Goal: Information Seeking & Learning: Learn about a topic

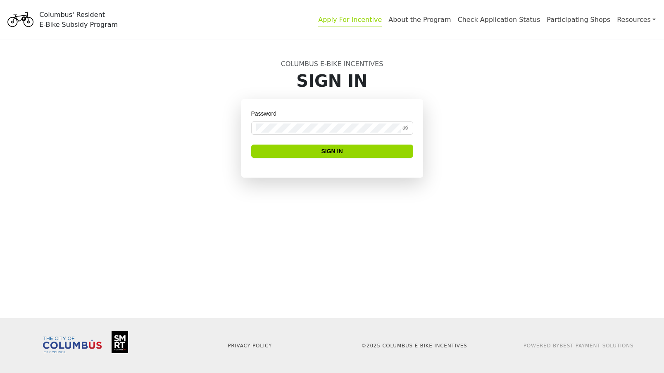
click at [382, 19] on link "Apply For Incentive" at bounding box center [350, 21] width 64 height 11
click at [451, 20] on link "About the Program" at bounding box center [420, 21] width 62 height 11
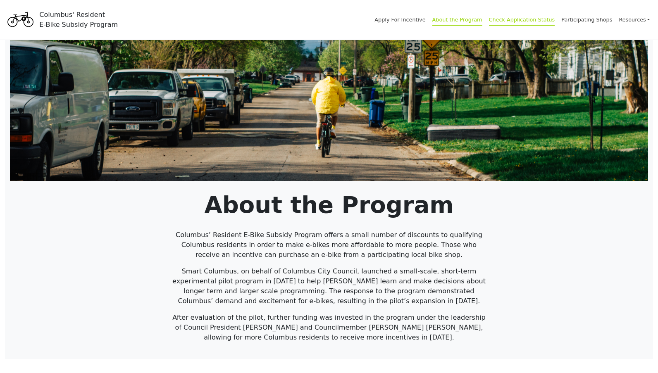
click at [509, 23] on link "Check Application Status" at bounding box center [522, 21] width 66 height 9
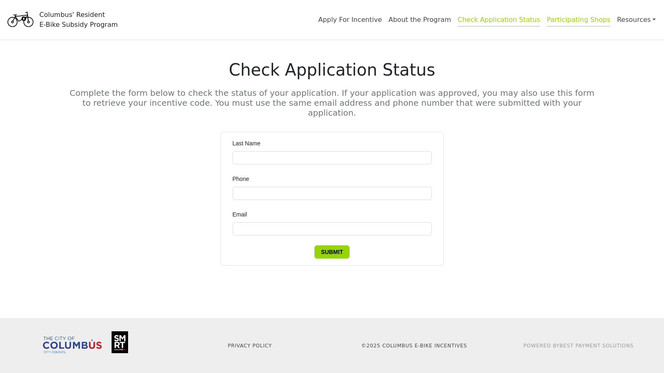
click at [578, 21] on link "Participating Shops" at bounding box center [579, 21] width 64 height 11
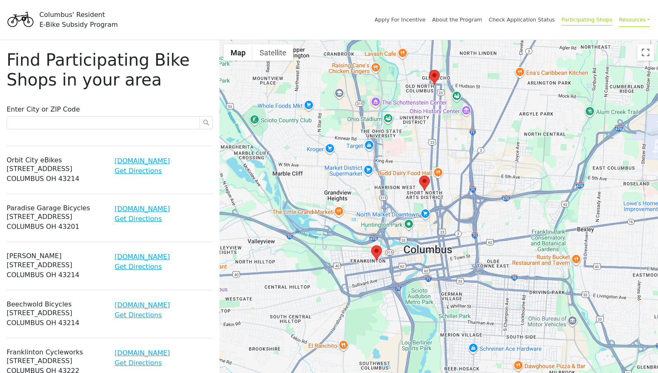
click at [630, 20] on link "Resources" at bounding box center [634, 19] width 31 height 14
click at [391, 20] on link "Apply For Incentive" at bounding box center [400, 21] width 51 height 9
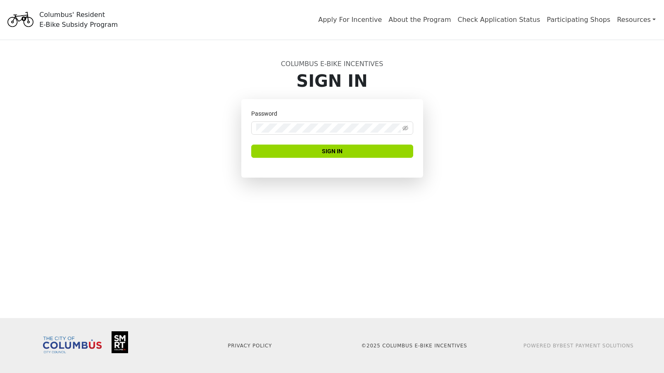
click at [56, 17] on div "Columbus' Resident E-Bike Subsidy Program" at bounding box center [78, 20] width 79 height 20
click at [49, 25] on div "Columbus' Resident E-Bike Subsidy Program" at bounding box center [78, 20] width 79 height 20
click at [437, 19] on link "About the Program" at bounding box center [420, 21] width 62 height 11
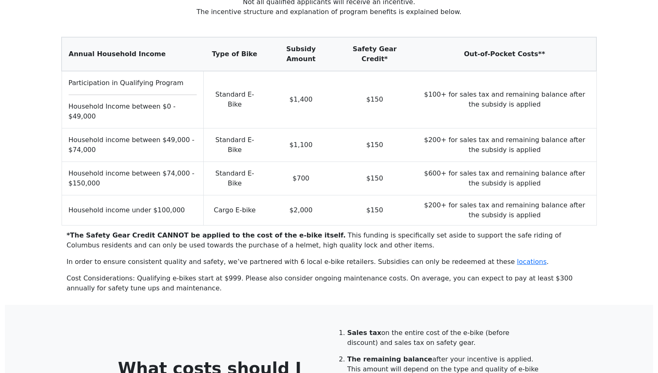
scroll to position [785, 0]
